Goal: Information Seeking & Learning: Learn about a topic

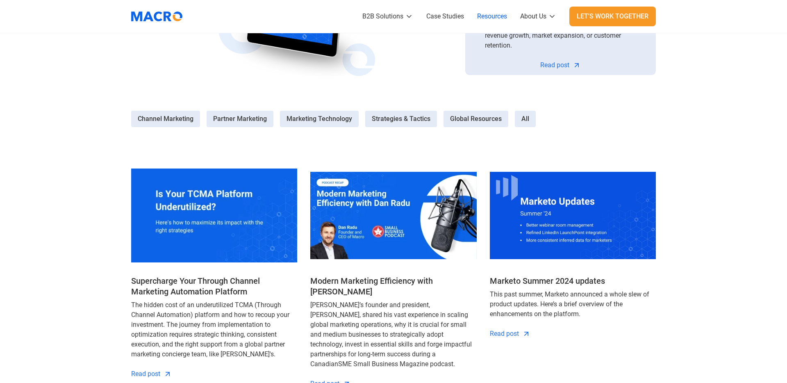
scroll to position [314, 0]
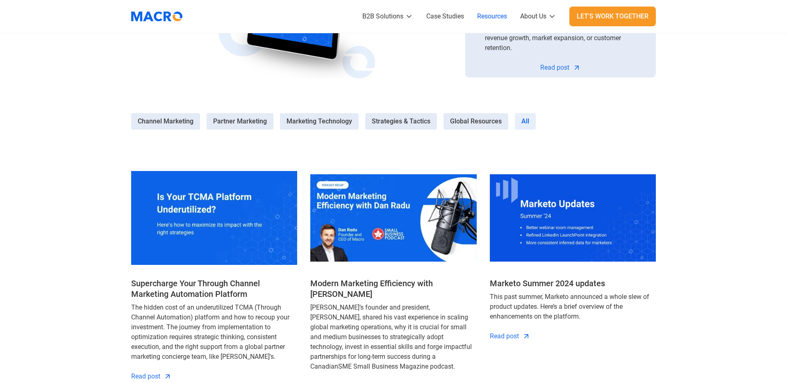
click at [517, 121] on label "All" at bounding box center [525, 121] width 21 height 16
click at [0, 0] on input "All" at bounding box center [0, 0] width 0 height 0
click at [521, 125] on span "All" at bounding box center [525, 121] width 8 height 10
click at [0, 0] on input "All" at bounding box center [0, 0] width 0 height 0
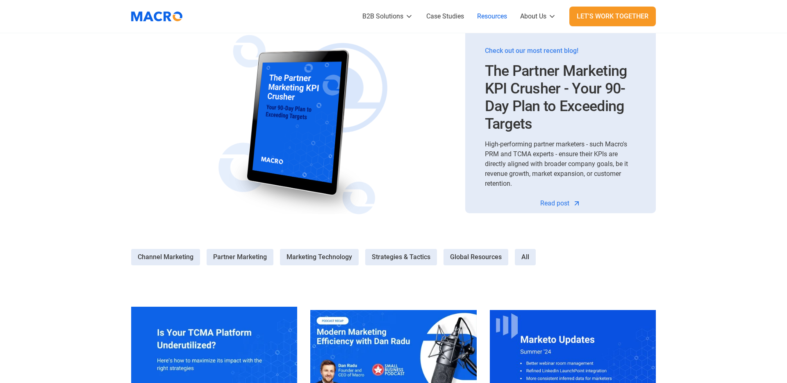
scroll to position [186, 0]
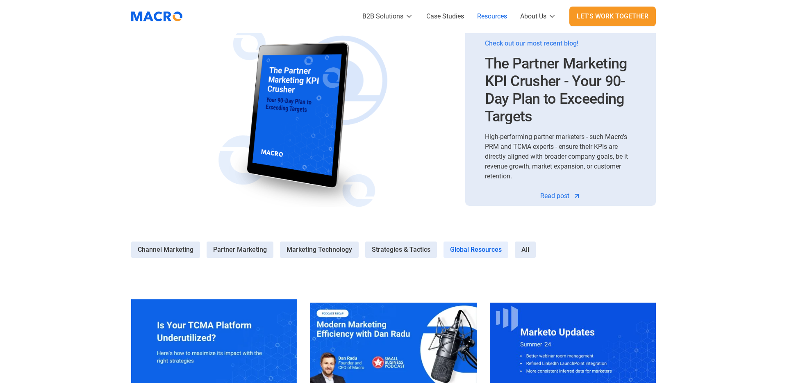
click at [468, 249] on span "Global Resources" at bounding box center [476, 250] width 52 height 10
click at [0, 0] on Resources-4 "Global Resources" at bounding box center [0, 0] width 0 height 0
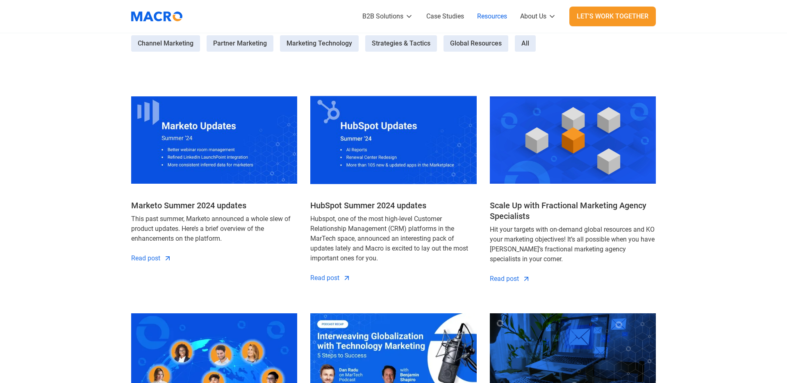
scroll to position [392, 0]
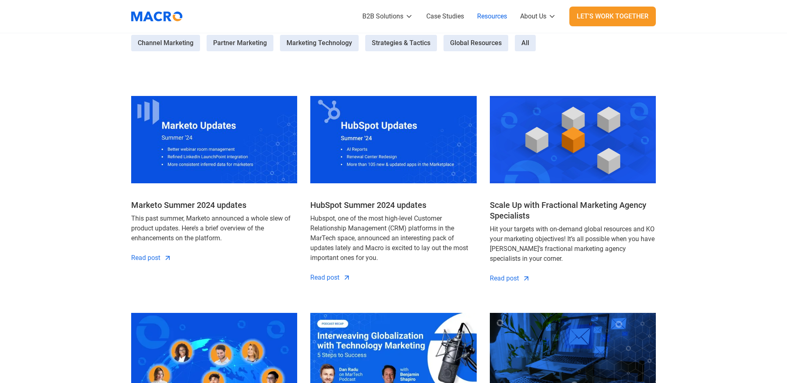
click at [119, 45] on div "Macro Thoughts: A B2B Marketing Blog What should your marketing team pay attent…" at bounding box center [393, 224] width 787 height 1168
click at [145, 43] on span "Channel Marketing" at bounding box center [166, 43] width 56 height 10
click at [0, 0] on Marketing-0 "Channel Marketing" at bounding box center [0, 0] width 0 height 0
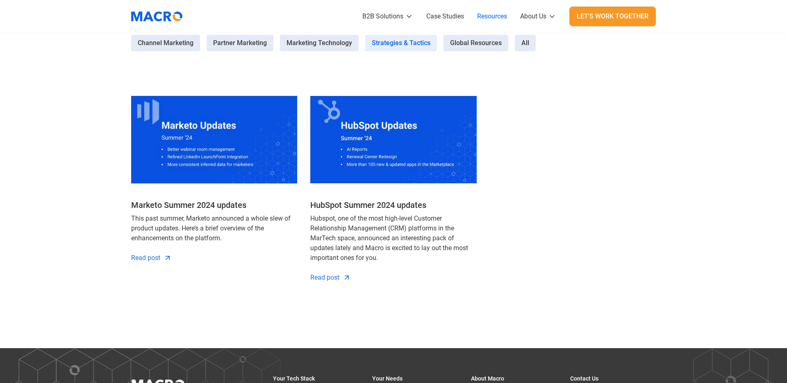
click at [373, 42] on span "Strategies & Tactics" at bounding box center [401, 43] width 59 height 10
click at [0, 0] on Tactics-3 "Strategies & Tactics" at bounding box center [0, 0] width 0 height 0
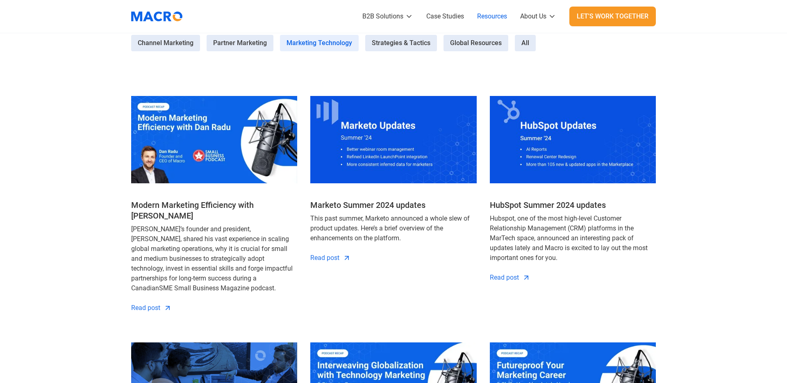
click at [312, 43] on span "Marketing Technology" at bounding box center [319, 43] width 66 height 10
click at [0, 0] on Technology-2 "Marketing Technology" at bounding box center [0, 0] width 0 height 0
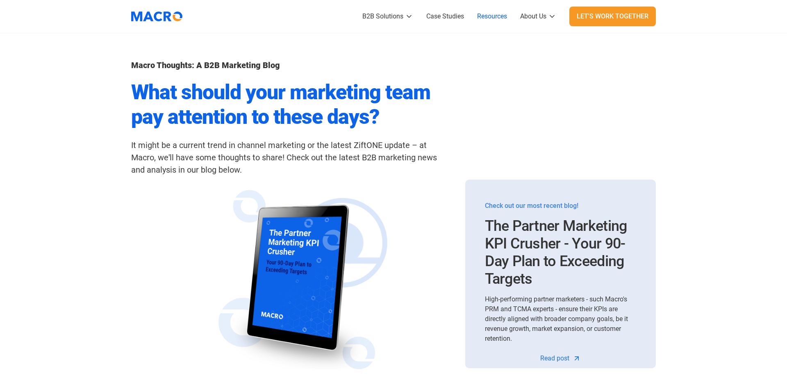
scroll to position [0, 0]
